Goal: Transaction & Acquisition: Subscribe to service/newsletter

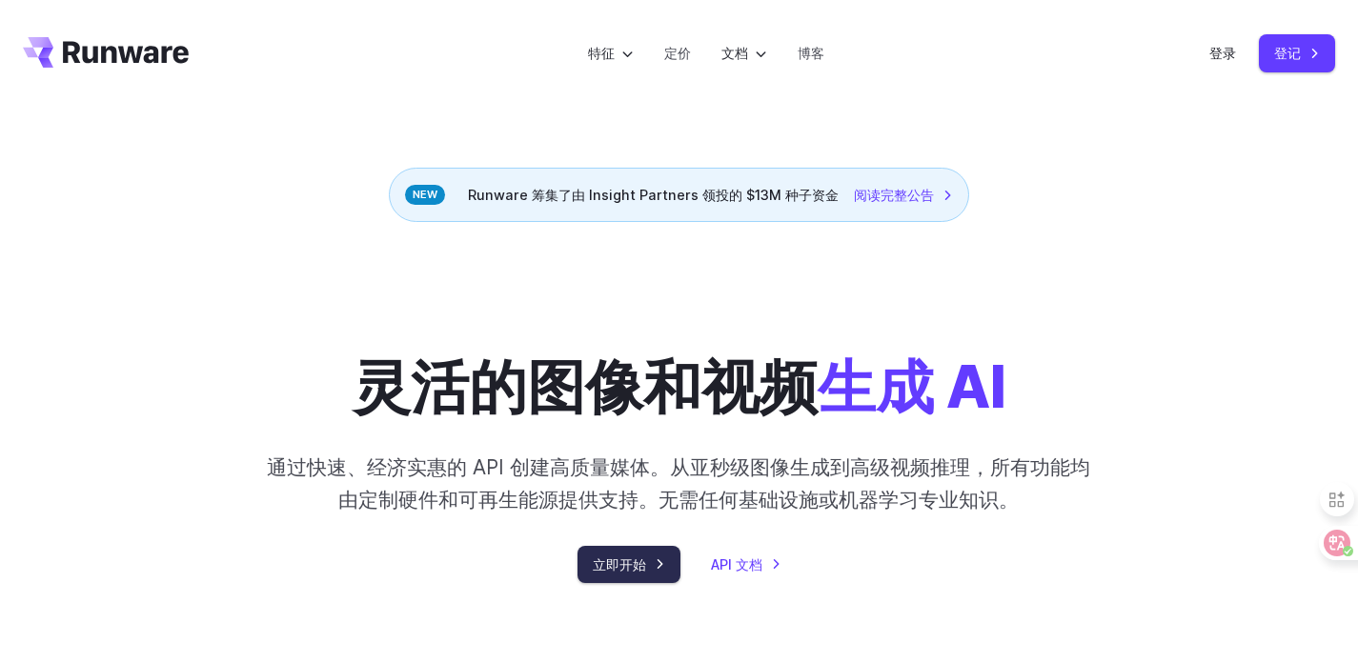
click at [656, 562] on link "立即开始" at bounding box center [628, 564] width 103 height 37
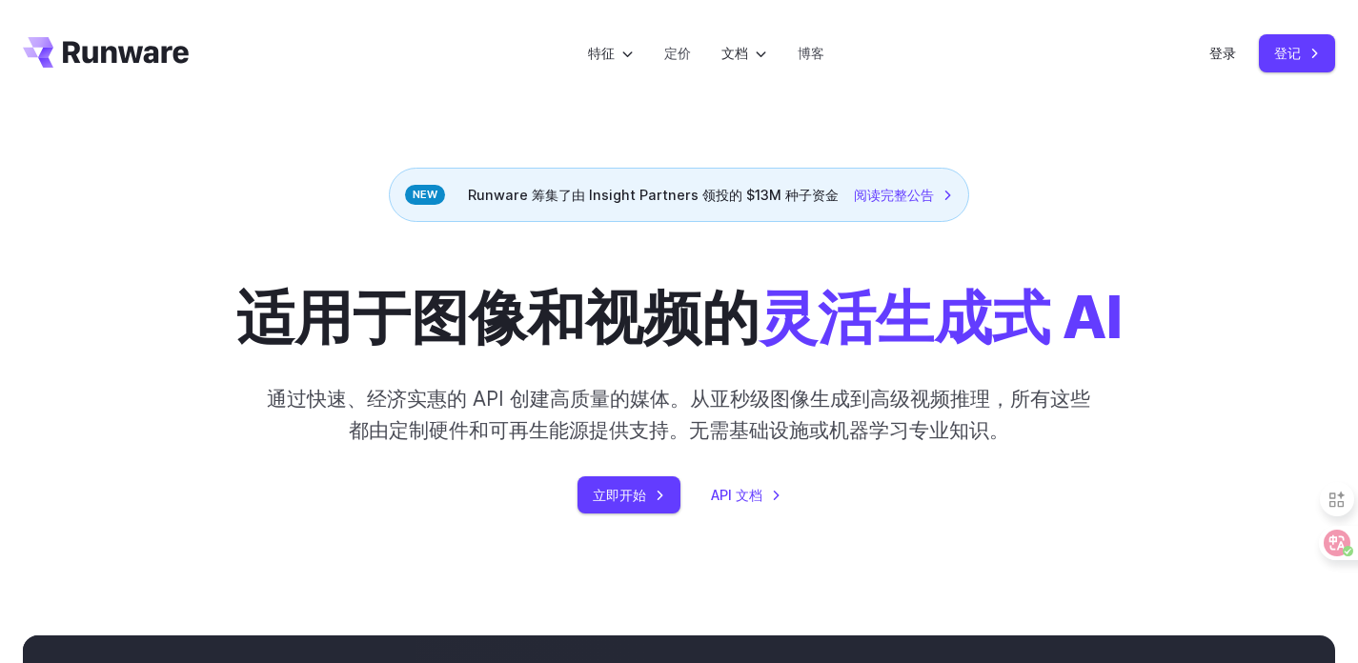
click at [1206, 59] on header "特征 Tasks Image generation Video generation Sonic Inference Engine™ Models Image…" at bounding box center [679, 53] width 1358 height 107
click at [1226, 53] on font "登录" at bounding box center [1222, 53] width 27 height 16
drag, startPoint x: 689, startPoint y: 408, endPoint x: 697, endPoint y: 399, distance: 11.5
click at [697, 399] on font "通过快速、经济实惠的 API 创建高质量的媒体。从亚秒级图像生成到高级视频推理，所有这些都由定制硬件和可再生能源提供支持。无需基础设施或机器学习专业知识。" at bounding box center [678, 414] width 823 height 55
click at [722, 327] on font "适用于图像和视频的 灵活生成式 AI" at bounding box center [679, 317] width 886 height 71
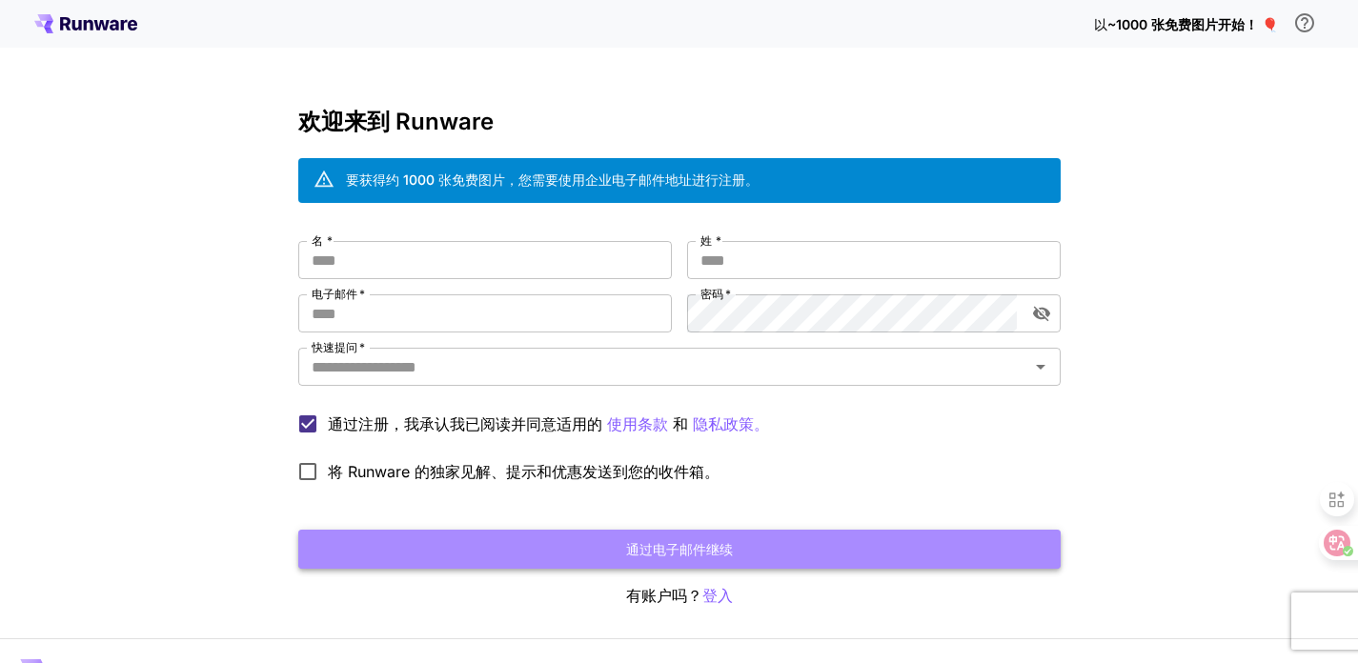
click at [599, 544] on button "通过电子邮件继续" at bounding box center [679, 549] width 762 height 39
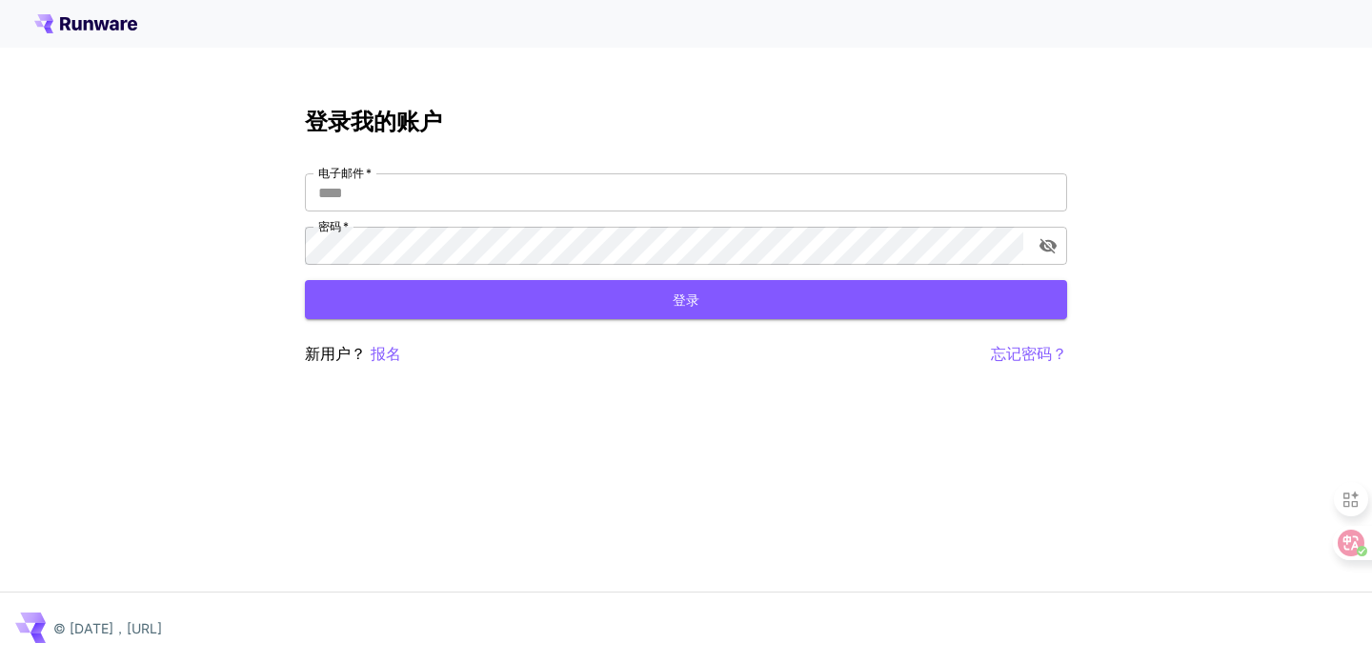
click at [51, 34] on div at bounding box center [686, 24] width 1372 height 48
click at [51, 30] on icon at bounding box center [49, 30] width 10 height 7
click at [52, 20] on icon at bounding box center [43, 20] width 19 height 12
